Goal: Information Seeking & Learning: Find specific fact

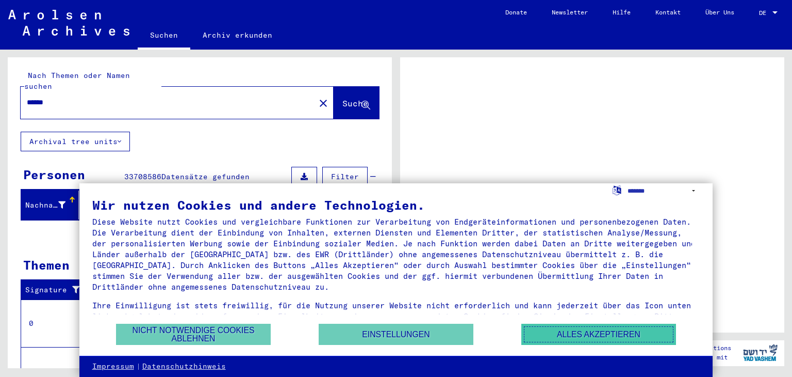
click at [544, 332] on button "Alles akzeptieren" at bounding box center [599, 333] width 155 height 21
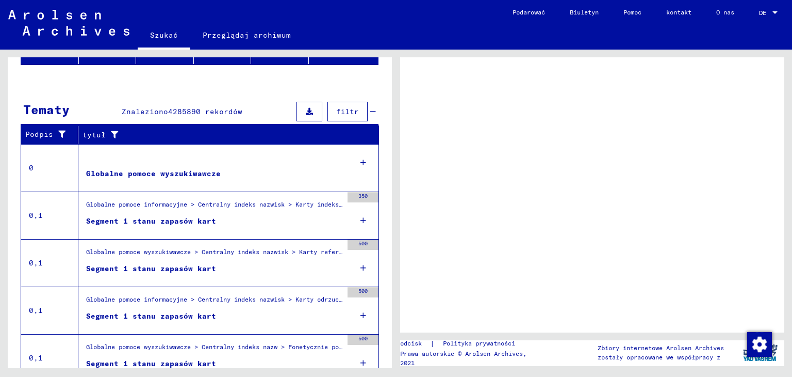
scroll to position [197, 0]
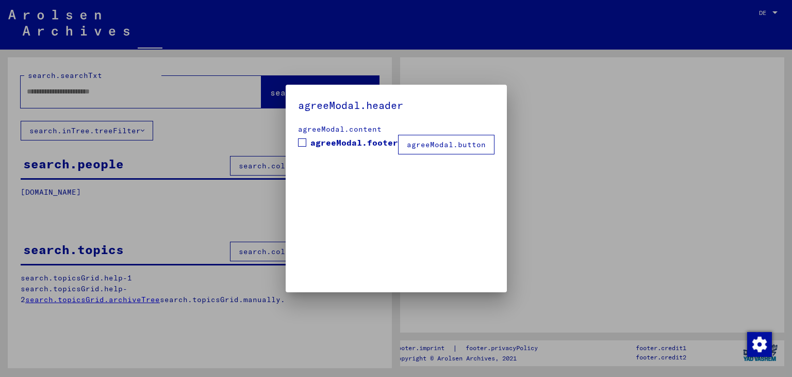
type input "******"
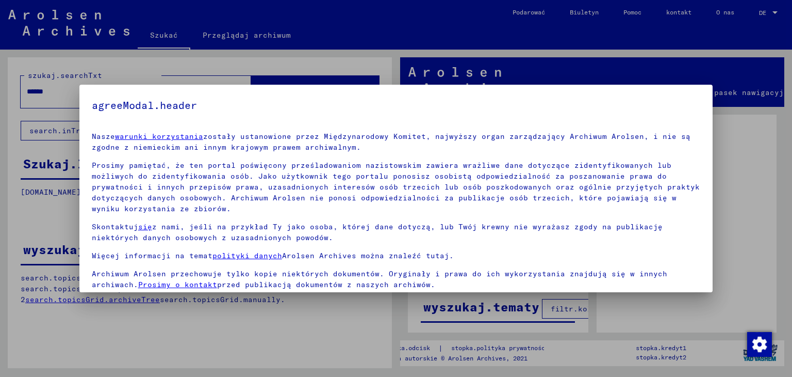
drag, startPoint x: 386, startPoint y: 126, endPoint x: 391, endPoint y: 215, distance: 89.4
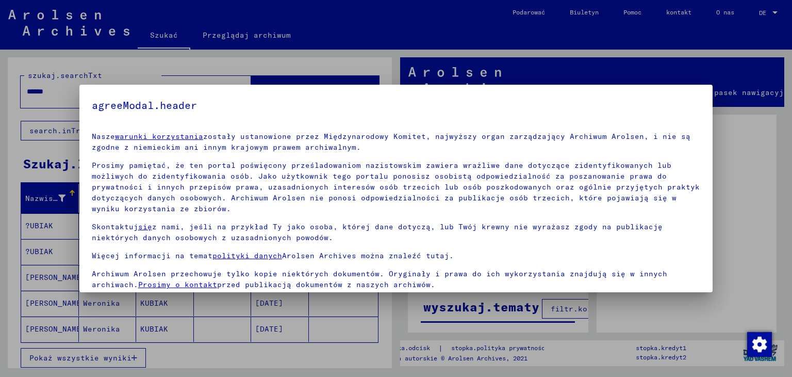
click at [602, 172] on font "Prosimy pamiętać, że ten portal poświęcony prześladowaniom nazistowskim zawiera…" at bounding box center [396, 186] width 608 height 53
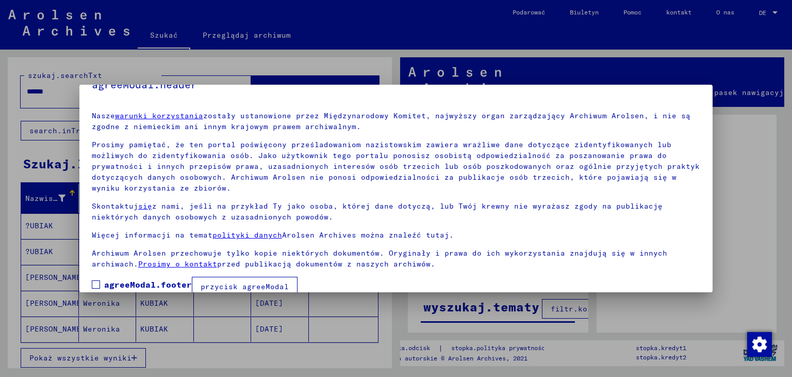
scroll to position [37, 0]
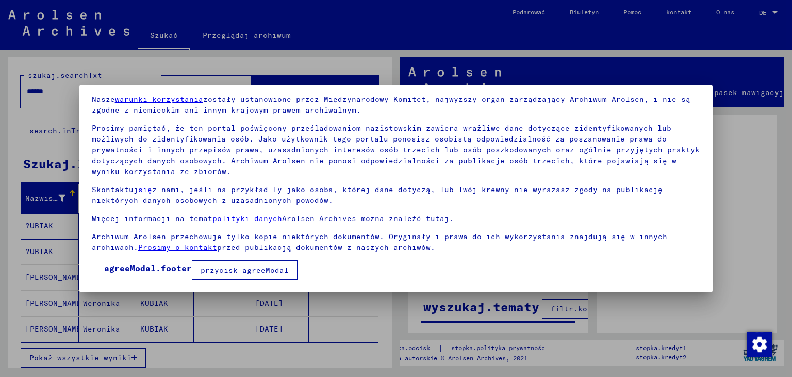
click at [219, 267] on font "przycisk agreeModal" at bounding box center [245, 269] width 88 height 9
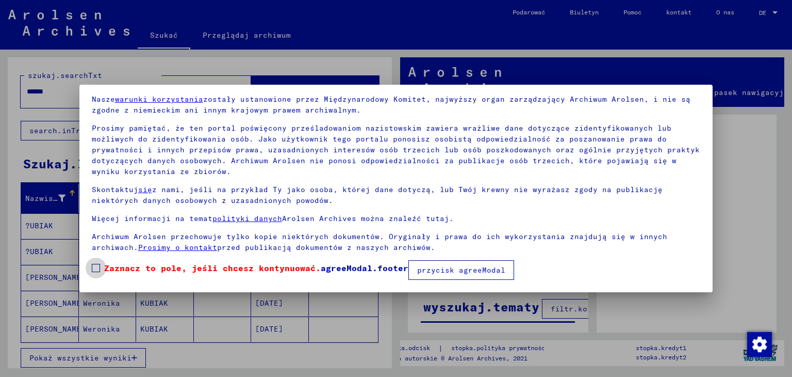
click at [188, 267] on font "Zaznacz to pole, jeśli chcesz kontynuować." at bounding box center [212, 268] width 217 height 10
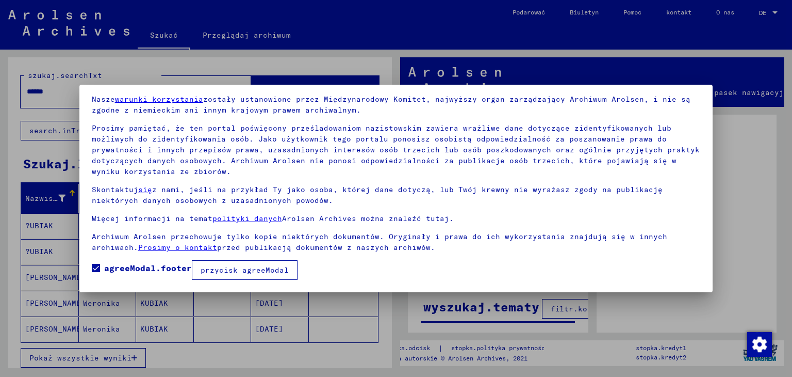
click at [279, 262] on button "przycisk agreeModal" at bounding box center [245, 270] width 106 height 20
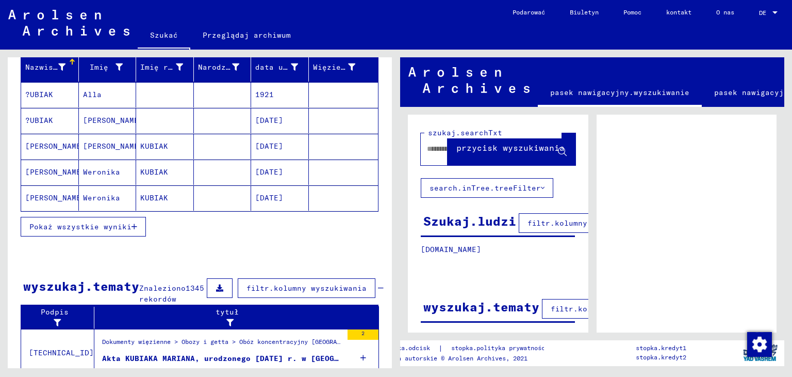
scroll to position [139, 0]
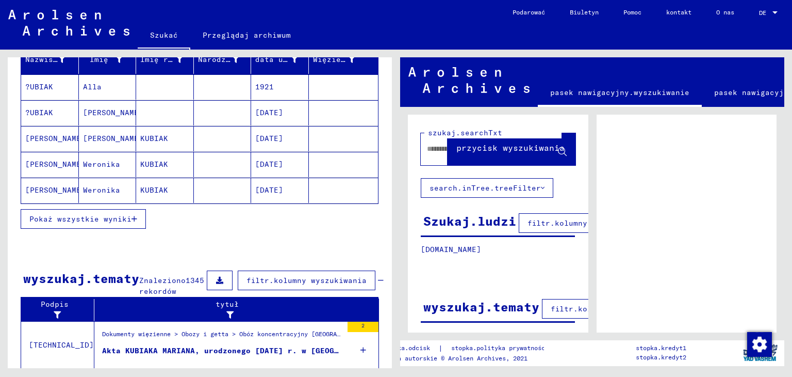
click at [116, 216] on font "Pokaż wszystkie wyniki" at bounding box center [80, 218] width 102 height 9
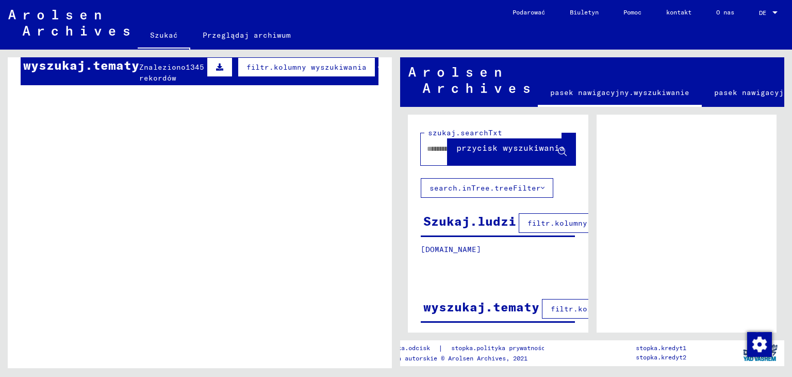
scroll to position [621, 0]
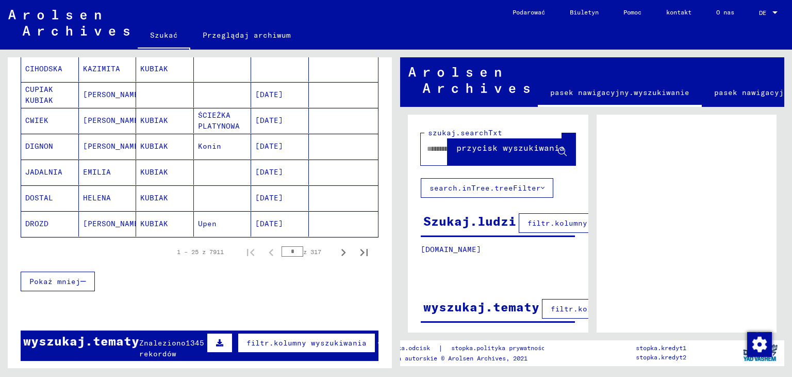
click at [283, 247] on input "*" at bounding box center [293, 251] width 22 height 10
type input "**"
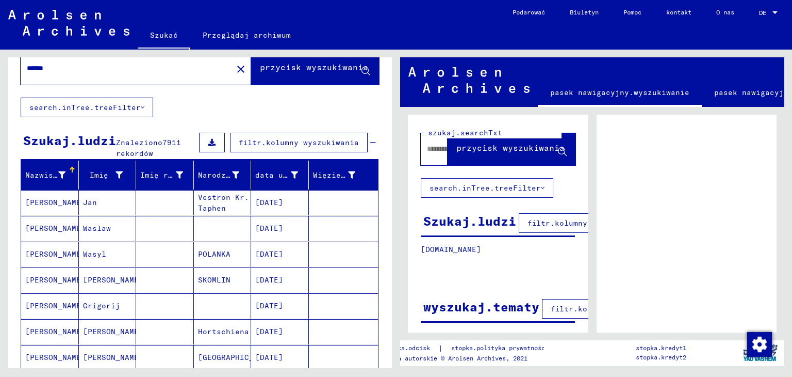
scroll to position [13, 0]
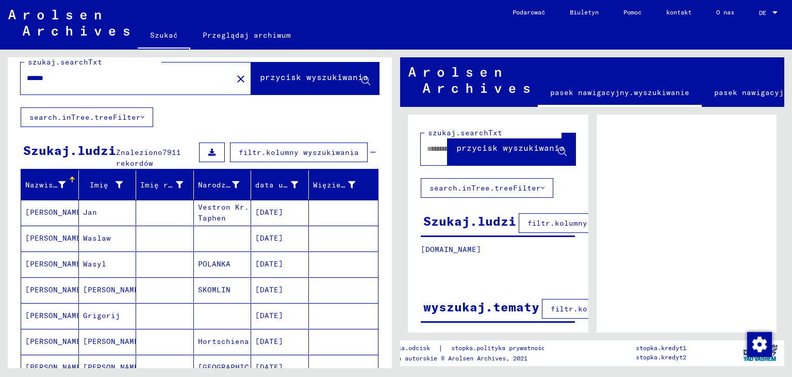
click at [171, 77] on input "******" at bounding box center [127, 78] width 200 height 11
type input "**********"
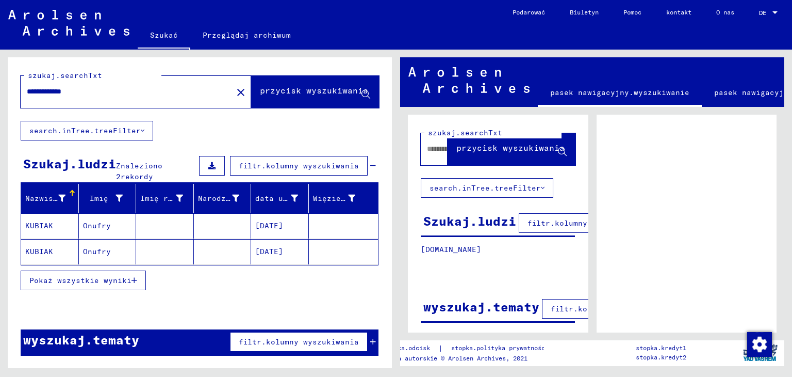
click at [167, 233] on mat-cell at bounding box center [165, 225] width 58 height 25
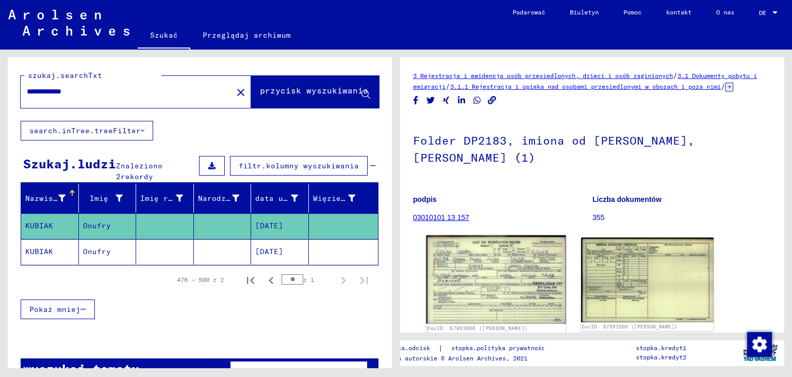
click at [541, 270] on img at bounding box center [496, 279] width 139 height 88
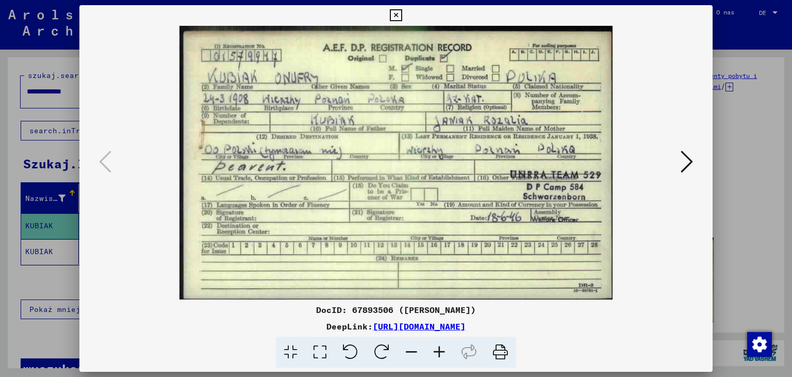
click at [677, 156] on img at bounding box center [397, 162] width 564 height 273
click at [684, 157] on icon at bounding box center [687, 161] width 12 height 25
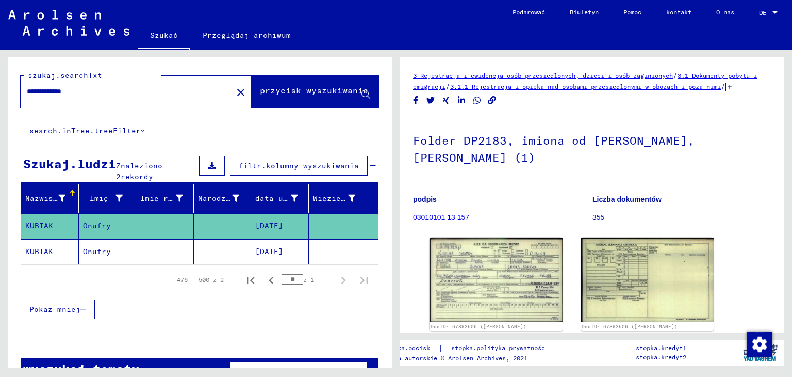
click at [171, 90] on input "**********" at bounding box center [127, 91] width 200 height 11
paste input "***"
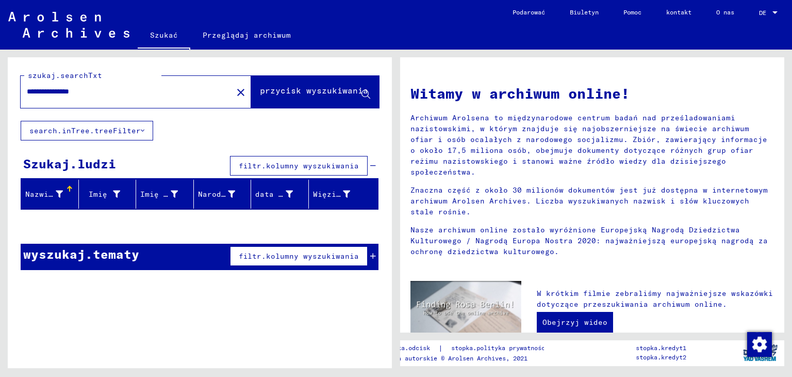
click at [187, 94] on input "**********" at bounding box center [123, 91] width 193 height 11
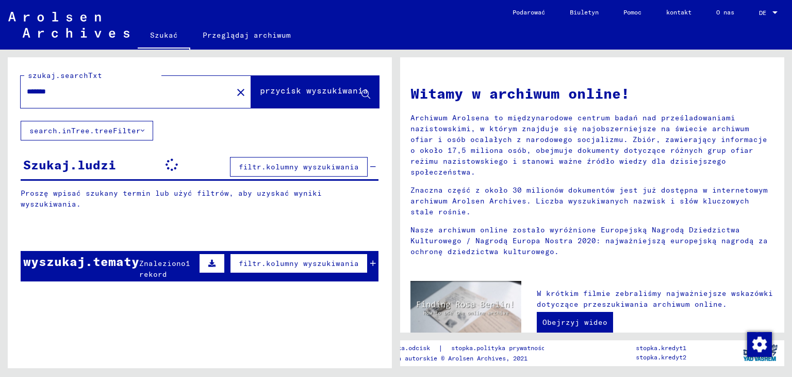
click at [187, 94] on input "*******" at bounding box center [123, 91] width 193 height 11
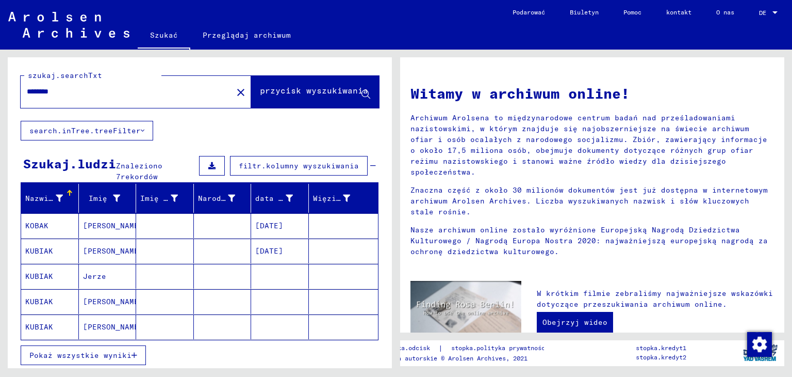
click at [144, 94] on input "********" at bounding box center [123, 91] width 193 height 11
type input "**********"
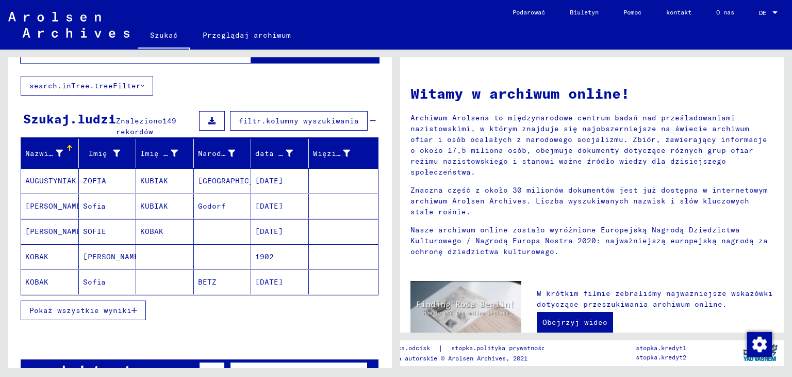
scroll to position [46, 0]
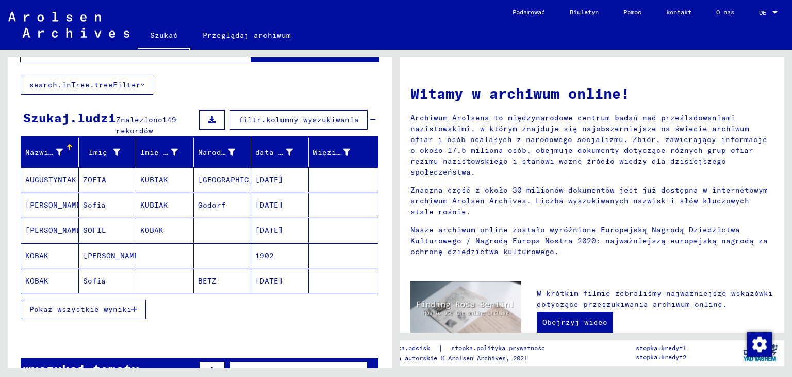
click at [335, 122] on font "filtr.kolumny wyszukiwania" at bounding box center [299, 119] width 120 height 9
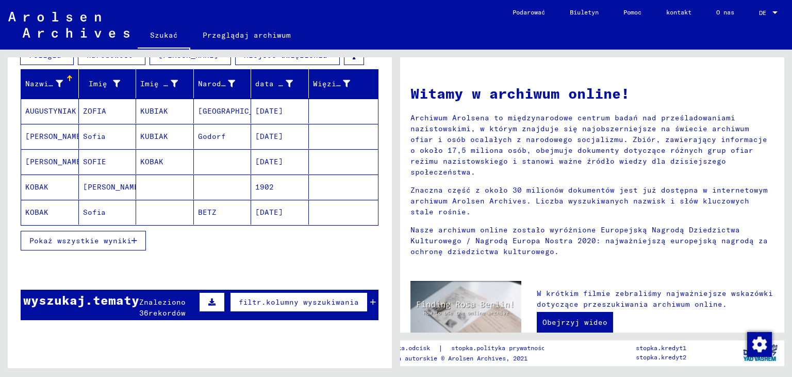
scroll to position [174, 0]
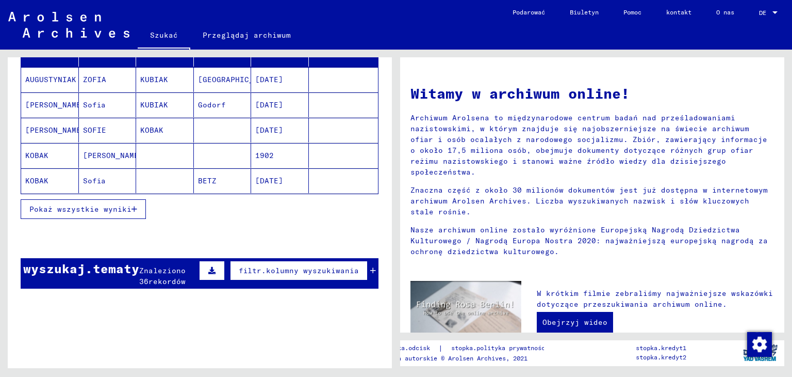
click at [100, 201] on button "Pokaż wszystkie wyniki" at bounding box center [83, 209] width 125 height 20
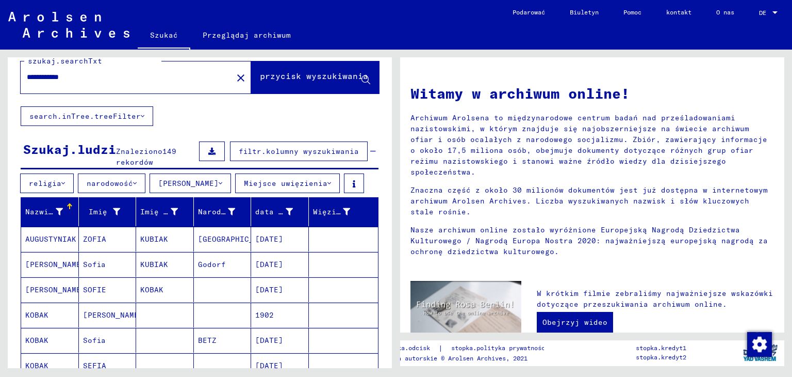
scroll to position [0, 0]
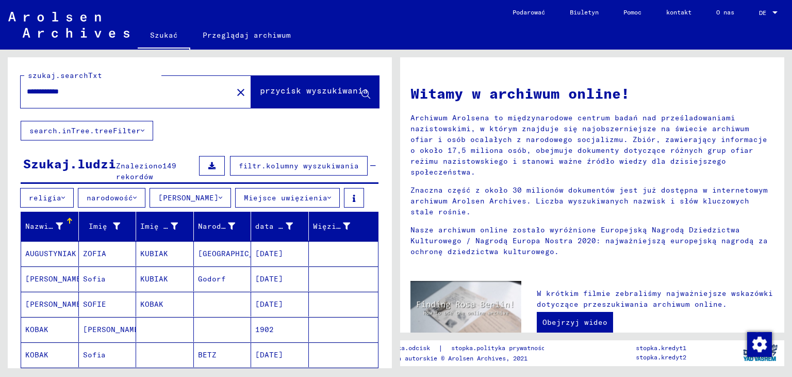
click at [175, 93] on input "**********" at bounding box center [123, 91] width 193 height 11
type input "**********"
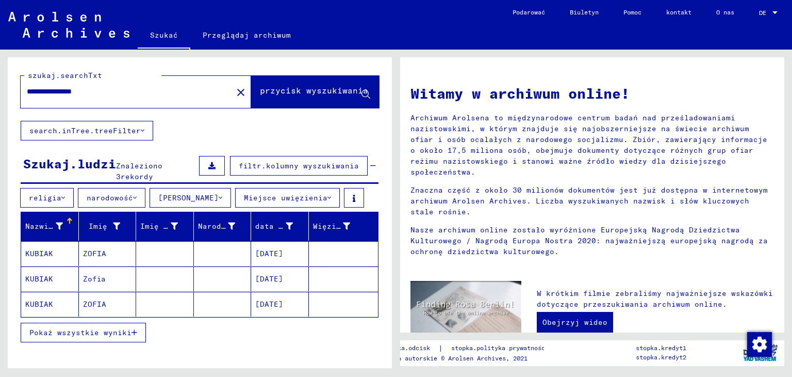
click at [63, 273] on mat-cell "KUBIAK" at bounding box center [50, 278] width 58 height 25
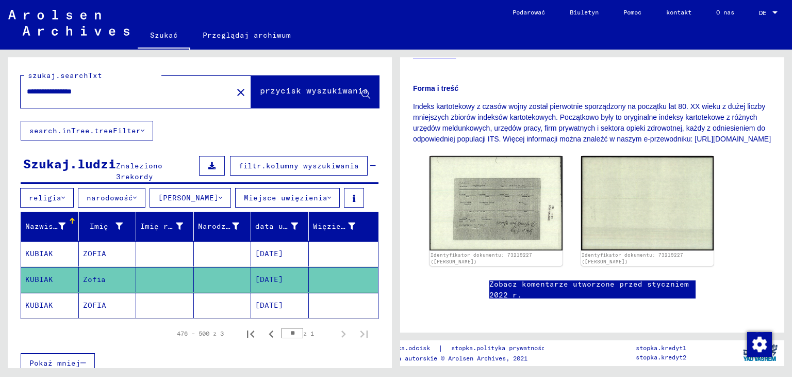
scroll to position [196, 0]
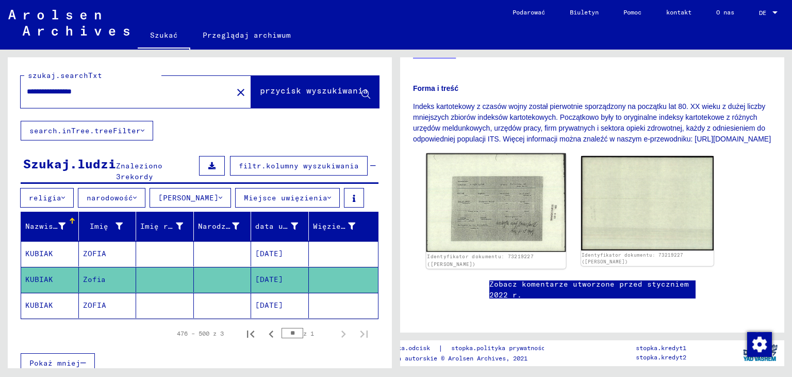
click at [459, 197] on img at bounding box center [496, 202] width 139 height 99
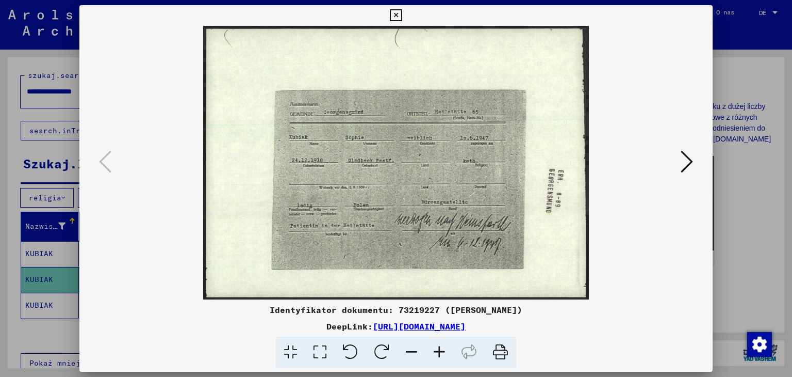
click at [0, 113] on div at bounding box center [396, 188] width 792 height 377
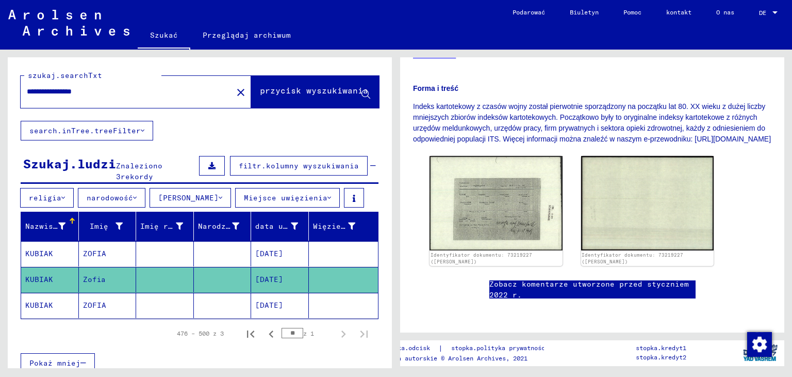
click at [281, 307] on font "[DATE]" at bounding box center [269, 304] width 28 height 9
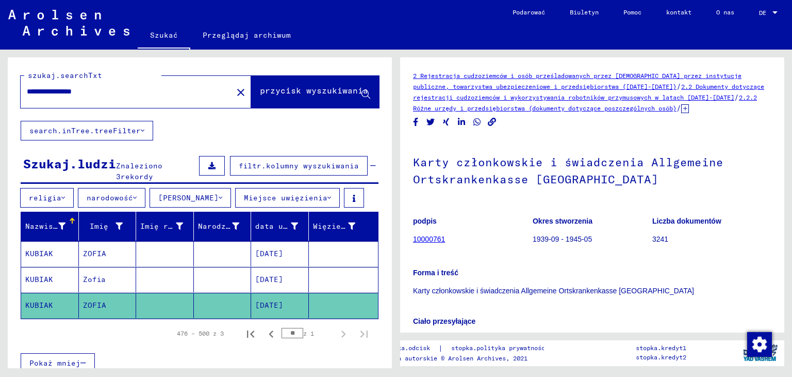
click at [170, 246] on mat-cell at bounding box center [165, 253] width 58 height 25
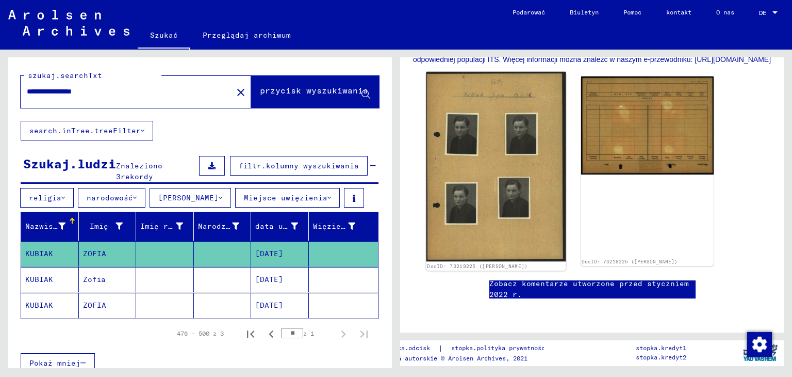
click at [462, 104] on img at bounding box center [496, 166] width 139 height 189
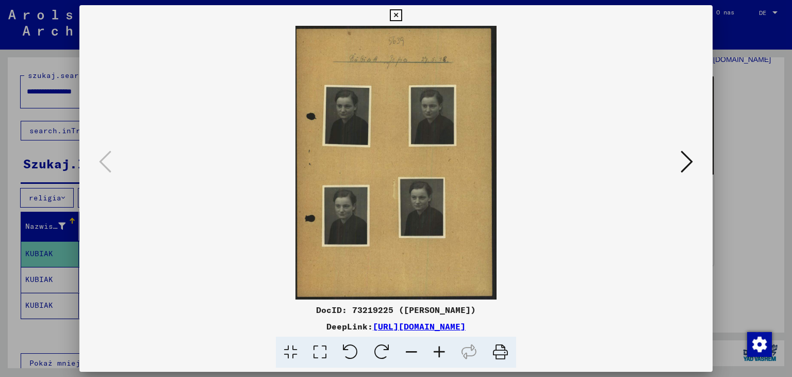
click at [686, 166] on icon at bounding box center [687, 161] width 12 height 25
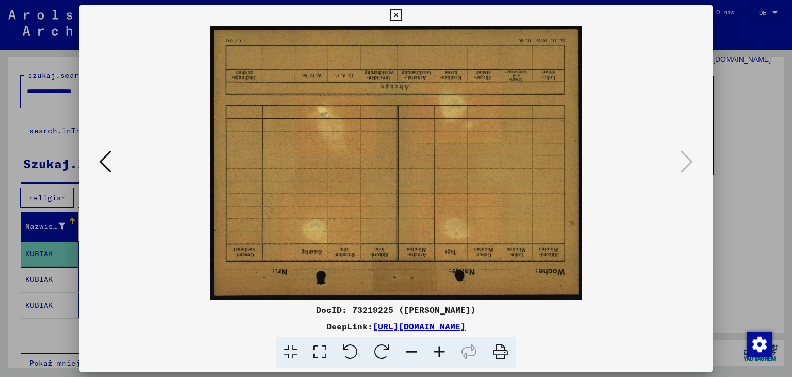
click at [106, 149] on icon at bounding box center [105, 161] width 12 height 25
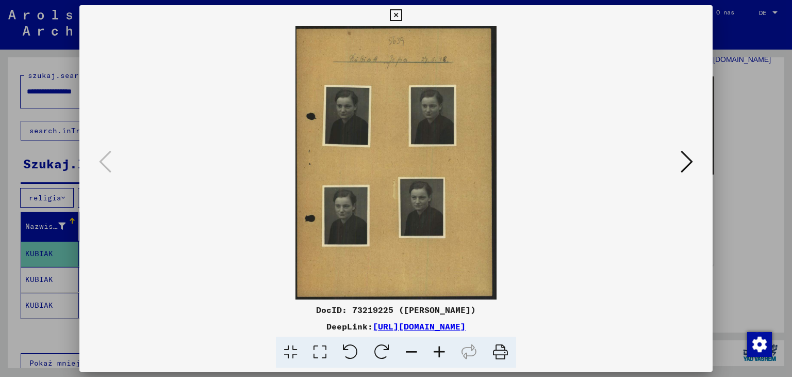
click at [407, 102] on img at bounding box center [397, 162] width 564 height 273
click at [437, 352] on icon at bounding box center [440, 351] width 28 height 31
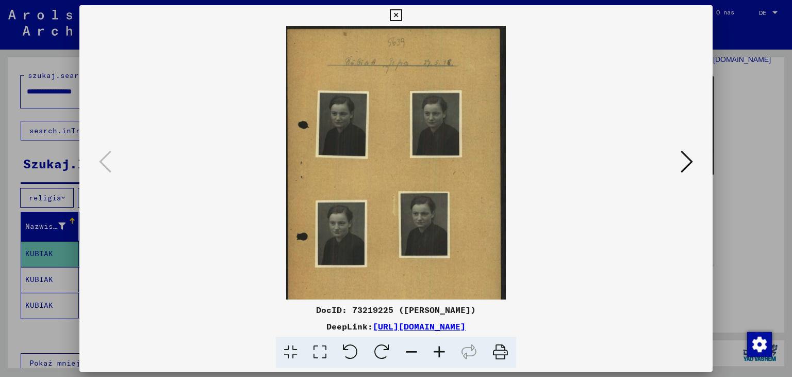
click at [437, 352] on icon at bounding box center [440, 351] width 28 height 31
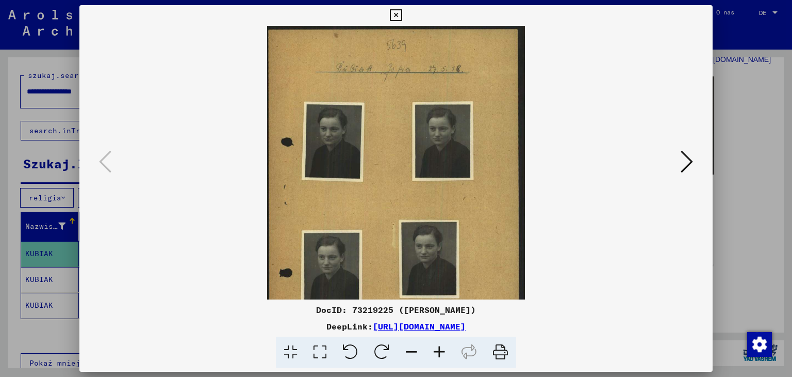
click at [437, 352] on icon at bounding box center [440, 351] width 28 height 31
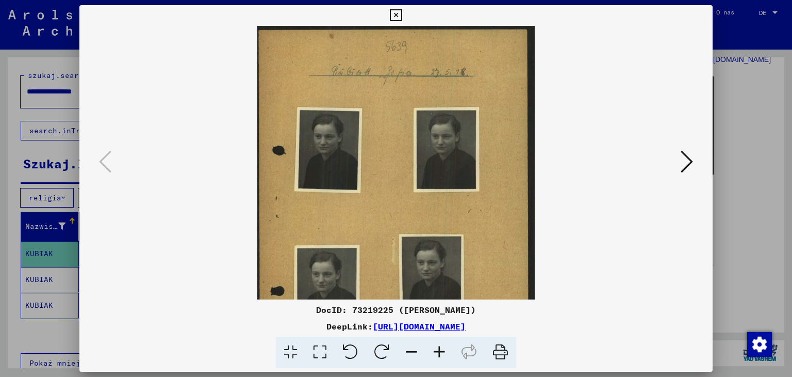
click at [437, 352] on icon at bounding box center [440, 351] width 28 height 31
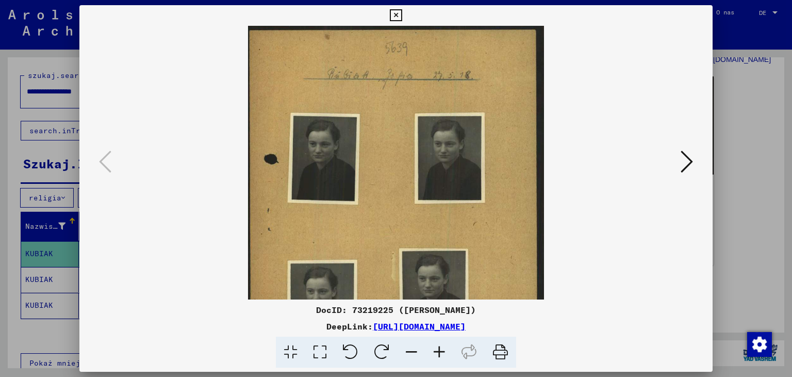
click at [437, 352] on icon at bounding box center [440, 351] width 28 height 31
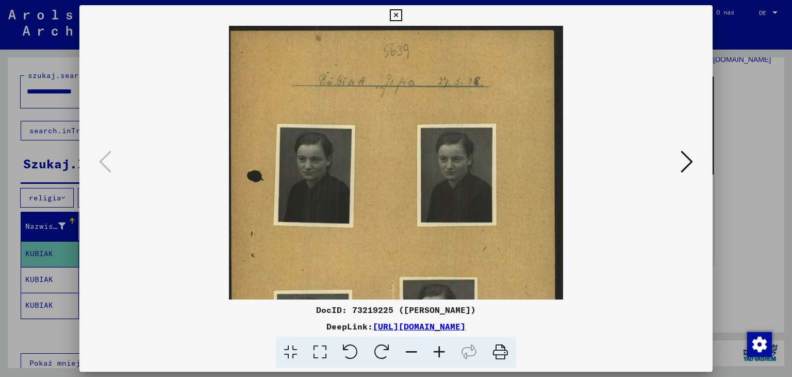
click at [437, 352] on icon at bounding box center [440, 351] width 28 height 31
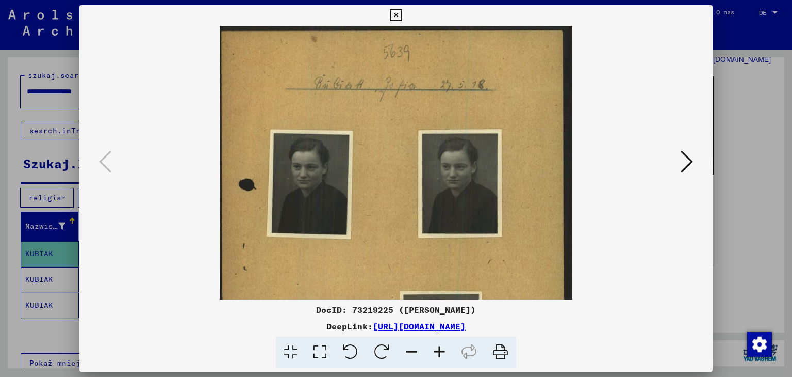
click at [437, 352] on icon at bounding box center [440, 351] width 28 height 31
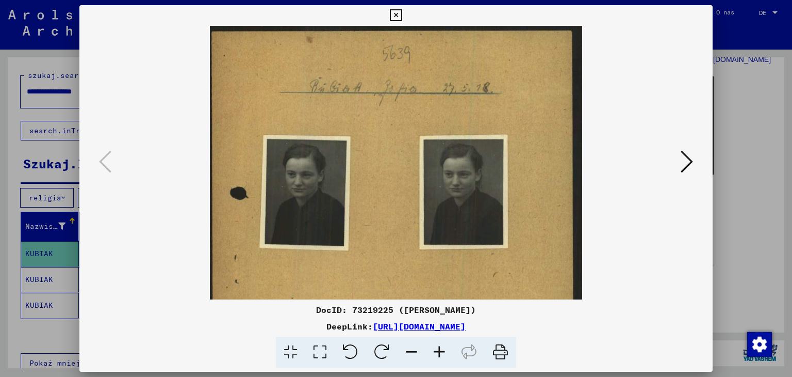
click at [437, 352] on icon at bounding box center [440, 351] width 28 height 31
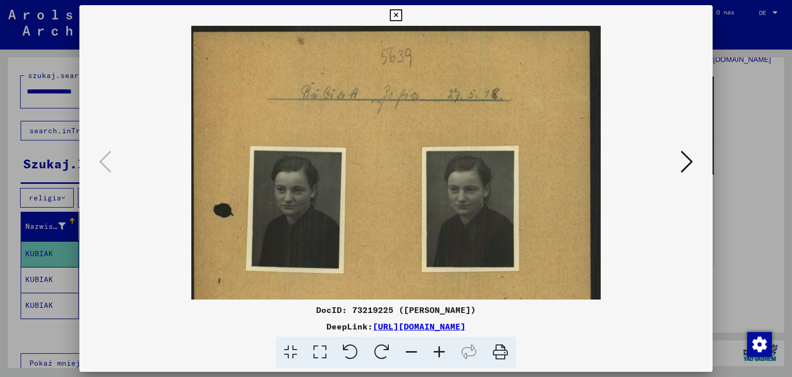
click at [437, 352] on icon at bounding box center [440, 351] width 28 height 31
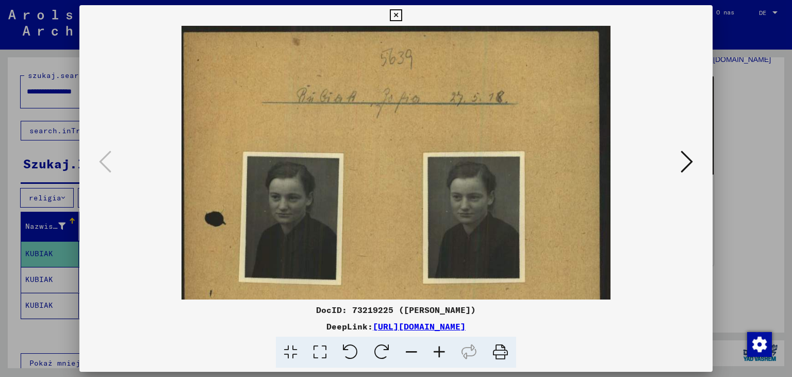
click at [437, 352] on icon at bounding box center [440, 351] width 28 height 31
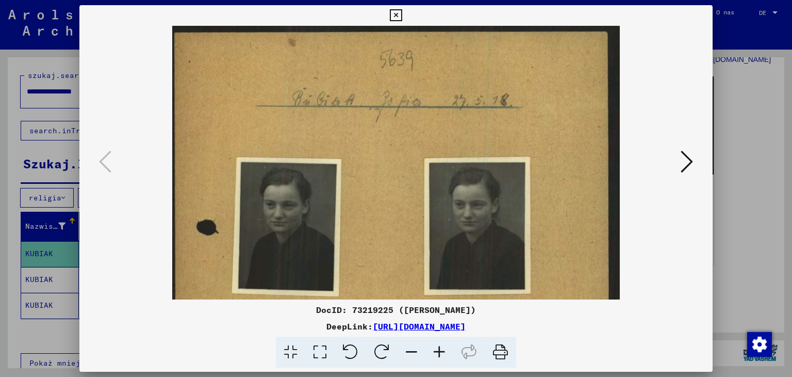
click at [437, 352] on icon at bounding box center [440, 351] width 28 height 31
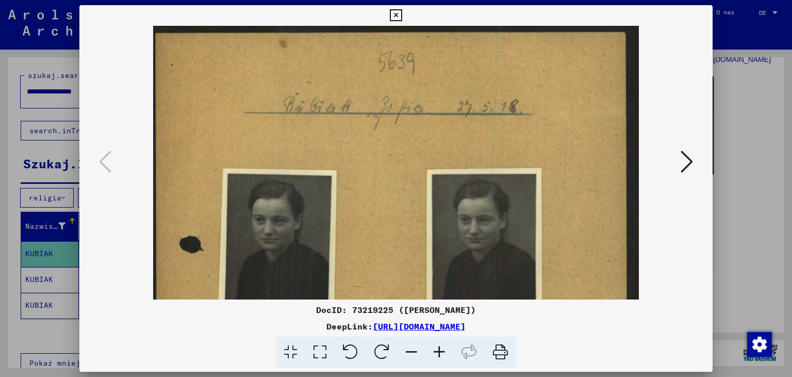
click at [437, 352] on icon at bounding box center [440, 351] width 28 height 31
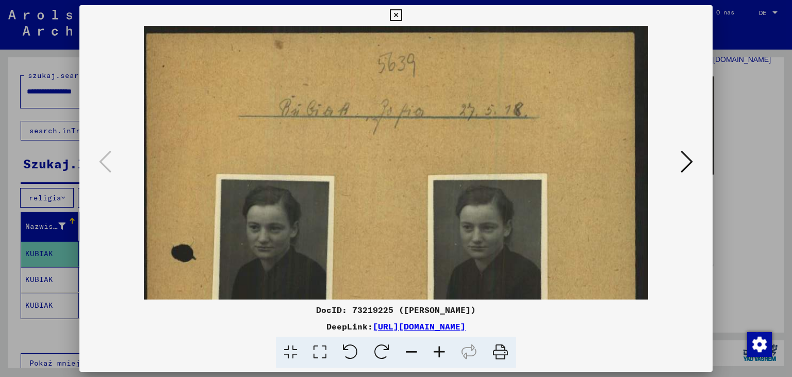
click at [437, 352] on icon at bounding box center [440, 351] width 28 height 31
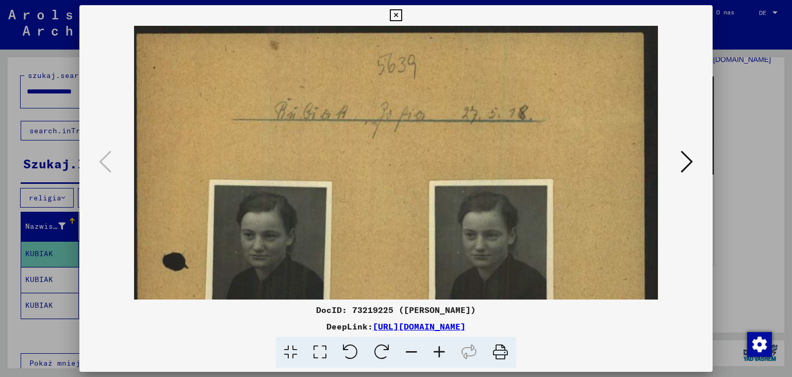
click at [437, 352] on icon at bounding box center [440, 351] width 28 height 31
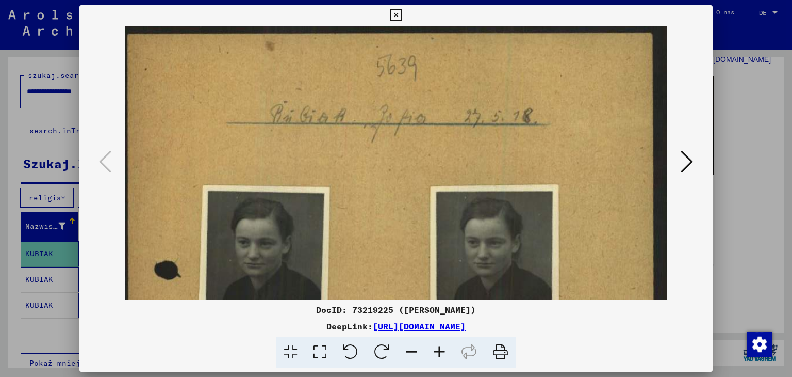
click at [437, 352] on icon at bounding box center [440, 351] width 28 height 31
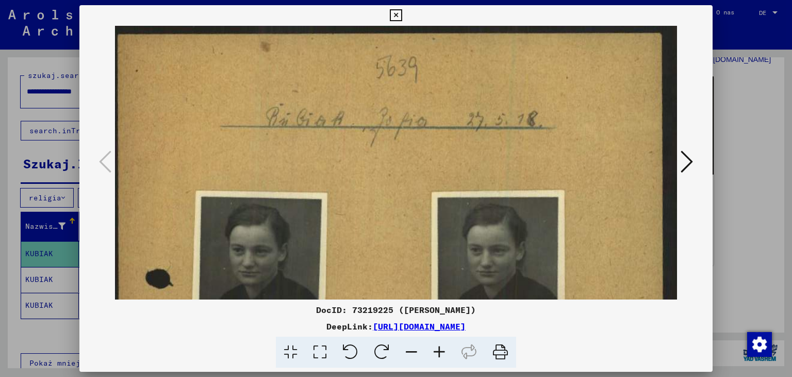
click at [437, 352] on icon at bounding box center [440, 351] width 28 height 31
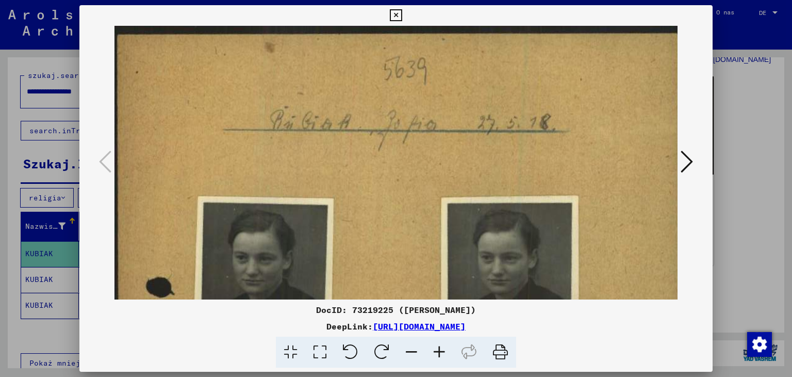
click at [437, 352] on icon at bounding box center [440, 351] width 28 height 31
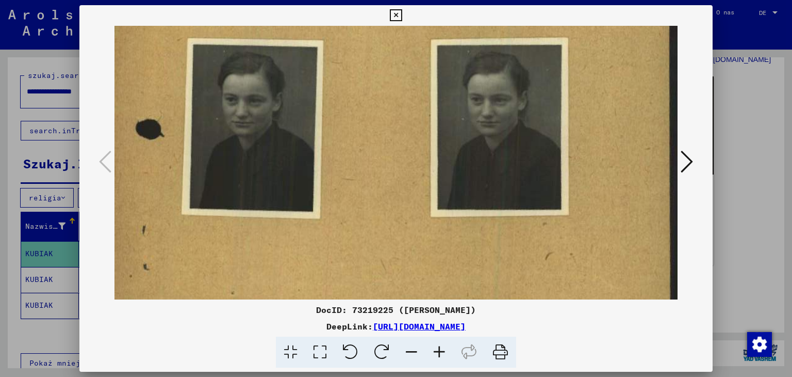
drag, startPoint x: 411, startPoint y: 230, endPoint x: 400, endPoint y: 68, distance: 162.3
click at [400, 68] on img at bounding box center [394, 262] width 581 height 789
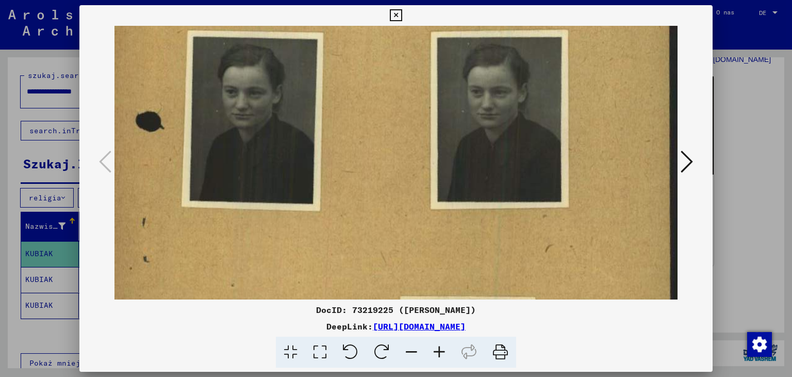
click at [772, 165] on div at bounding box center [396, 188] width 792 height 377
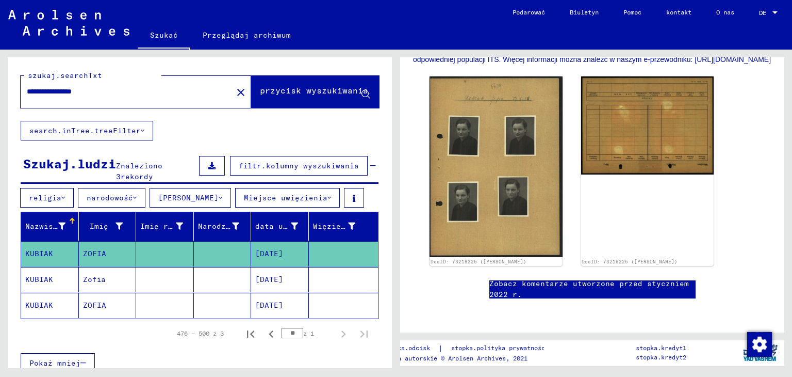
drag, startPoint x: 59, startPoint y: 92, endPoint x: 111, endPoint y: 94, distance: 52.2
click at [111, 94] on input "**********" at bounding box center [127, 91] width 200 height 11
type input "**********"
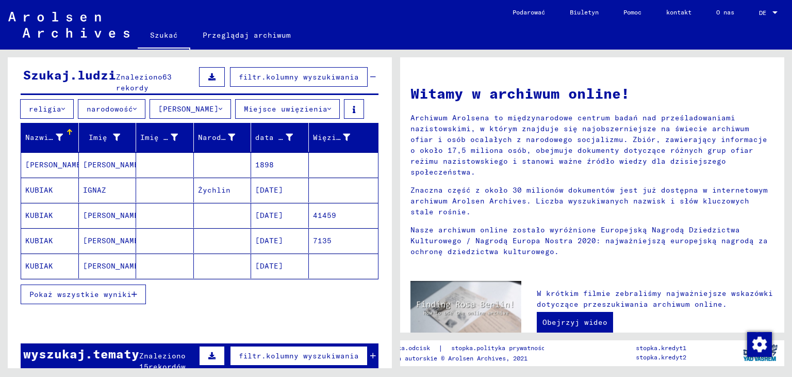
scroll to position [90, 0]
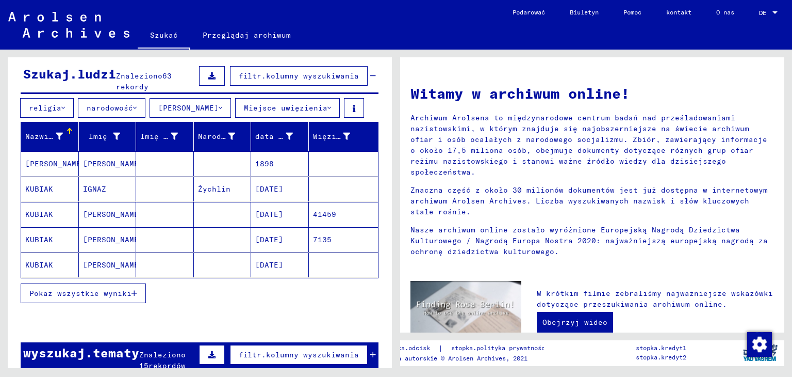
click at [96, 297] on button "Pokaż wszystkie wyniki" at bounding box center [83, 293] width 125 height 20
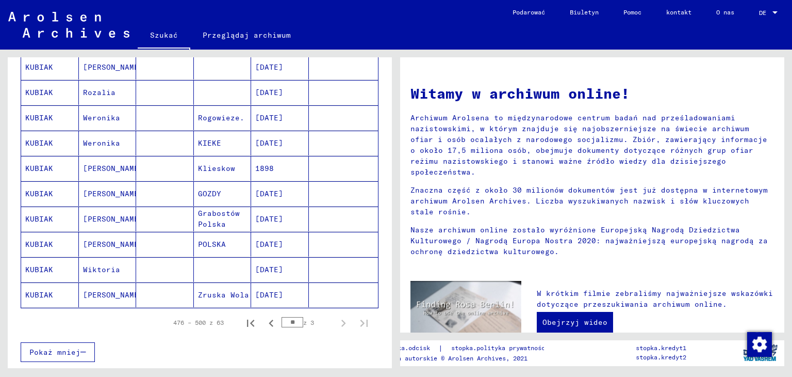
scroll to position [567, 0]
click at [264, 318] on icon "Poprzednia strona" at bounding box center [271, 321] width 14 height 14
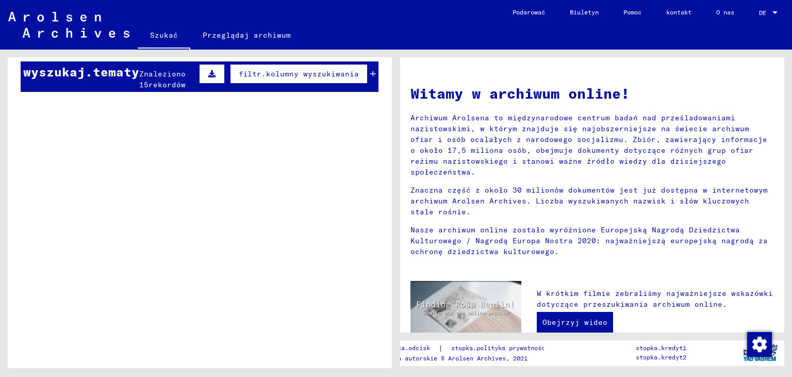
scroll to position [0, 0]
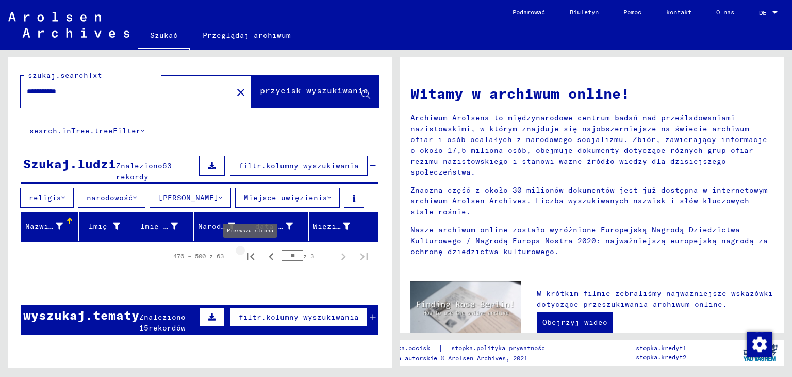
click at [244, 255] on icon "Pierwsza strona" at bounding box center [251, 256] width 14 height 14
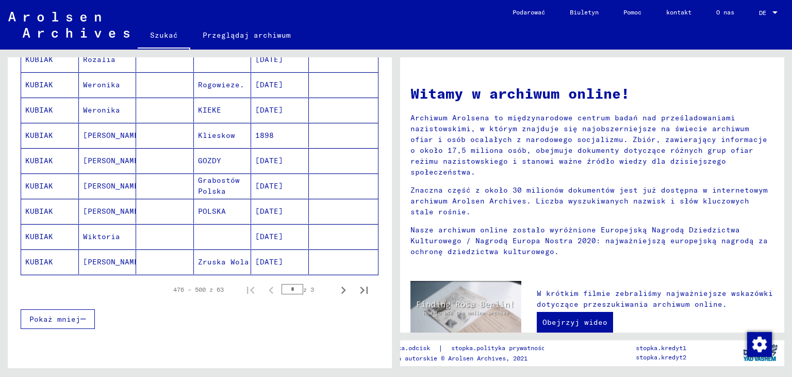
scroll to position [605, 0]
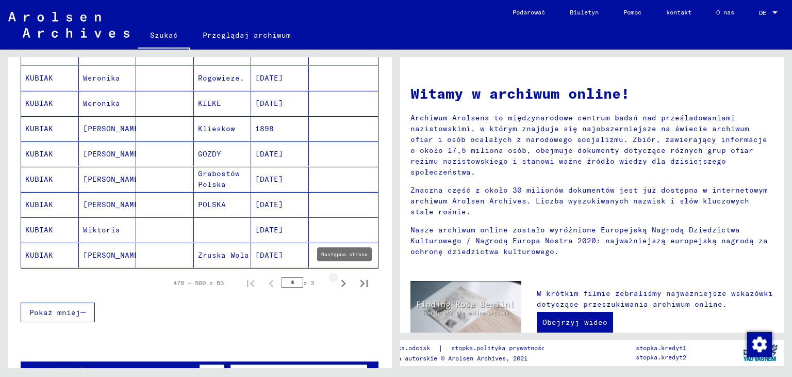
click at [342, 280] on icon "Następna strona" at bounding box center [344, 283] width 5 height 7
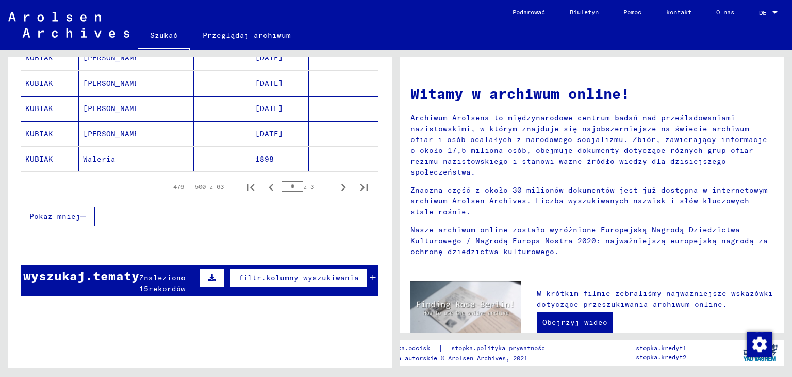
scroll to position [726, 0]
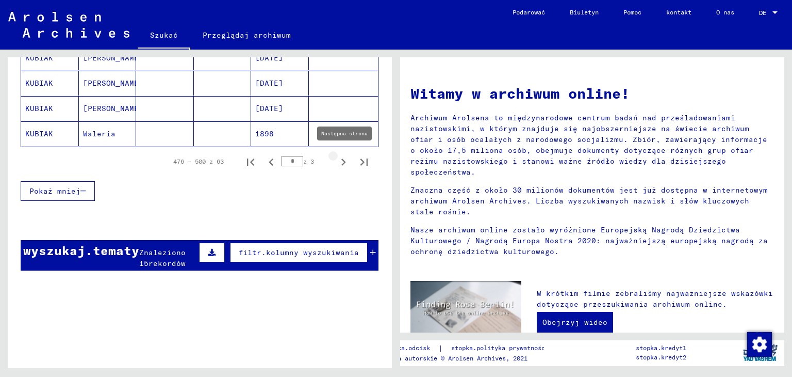
click at [338, 160] on icon "Następna strona" at bounding box center [343, 162] width 14 height 14
type input "*"
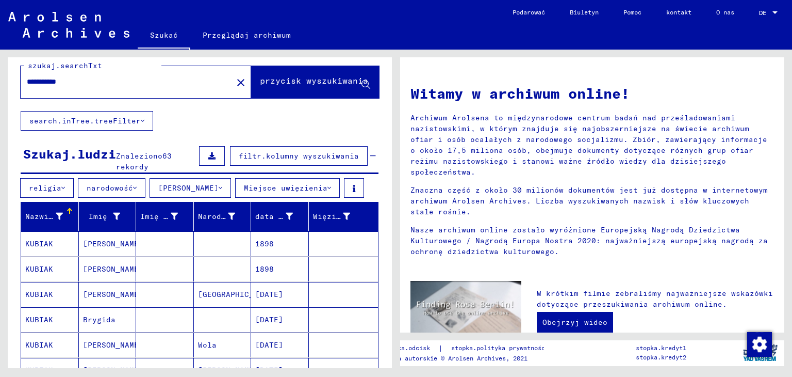
scroll to position [0, 0]
